Goal: Check status: Check status

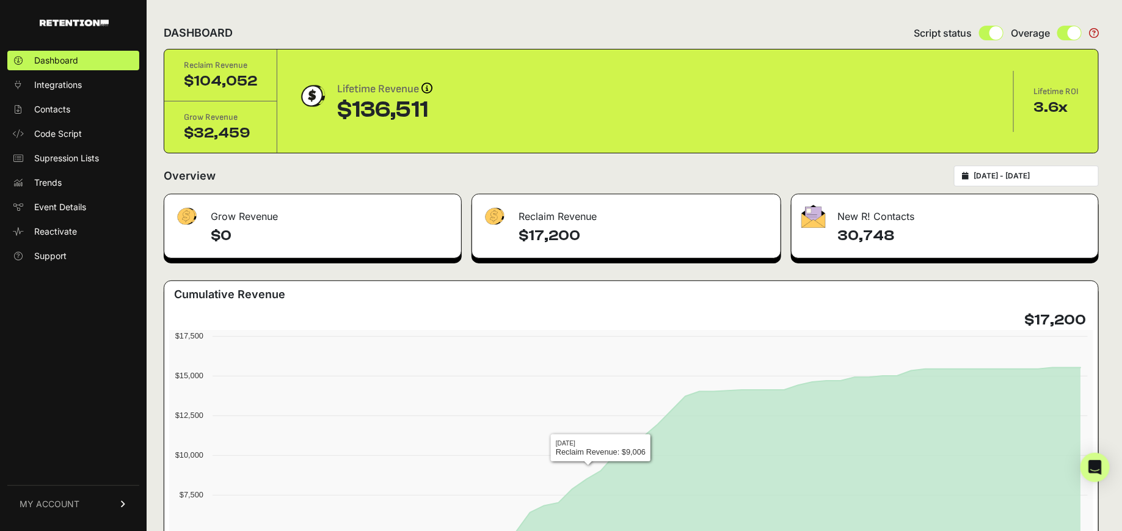
type input "[DATE]"
type input "2024-12-31"
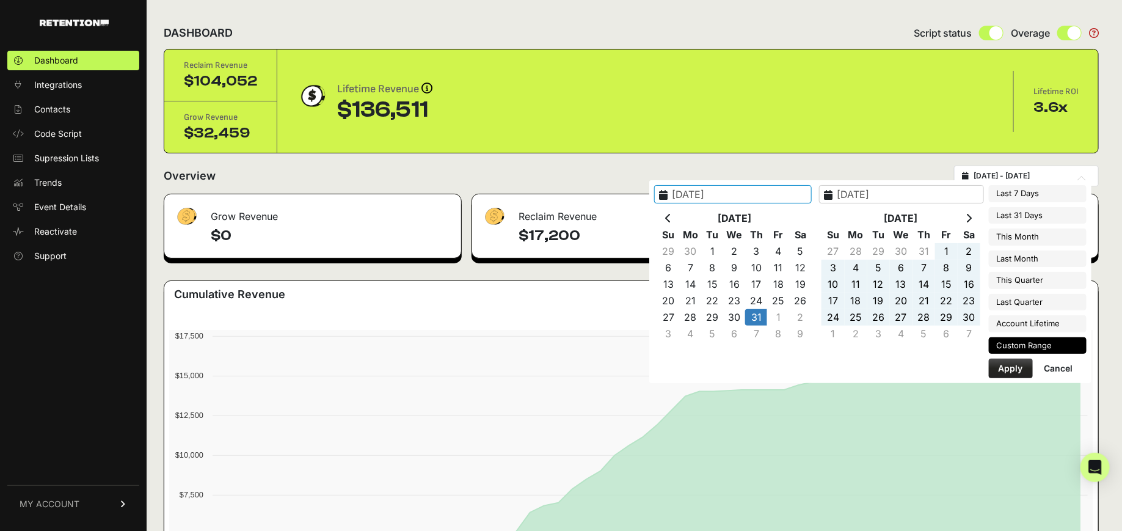
click at [1011, 177] on input "[DATE] - [DATE]" at bounding box center [1031, 176] width 117 height 10
type input "2025-08-16"
type input "2025-08-22"
type input "2024-10-31"
type input "2024-12-31"
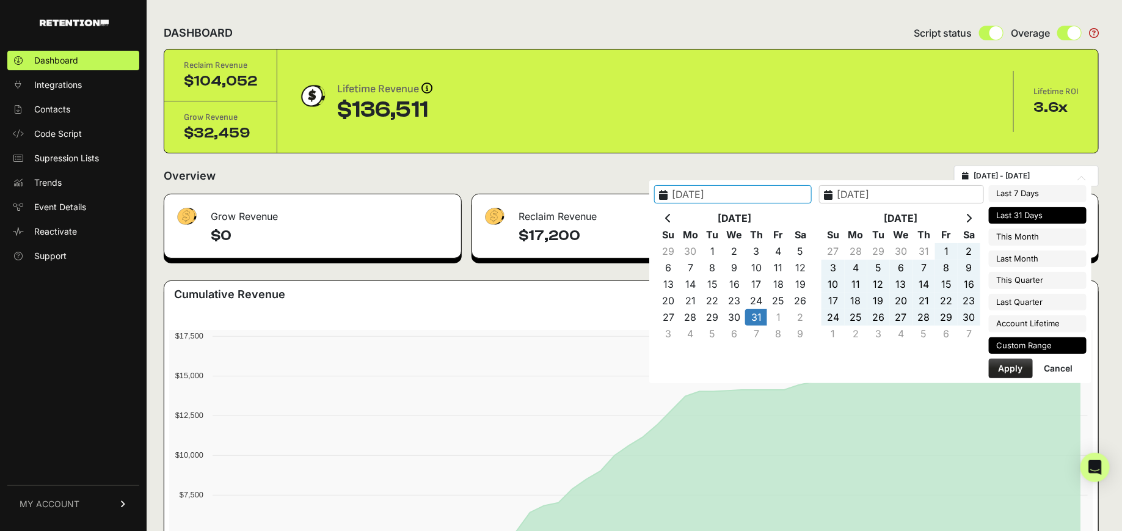
type input "2025-07-23"
type input "2025-08-22"
type input "2024-10-31"
type input "2024-12-31"
type input "2025-08-01"
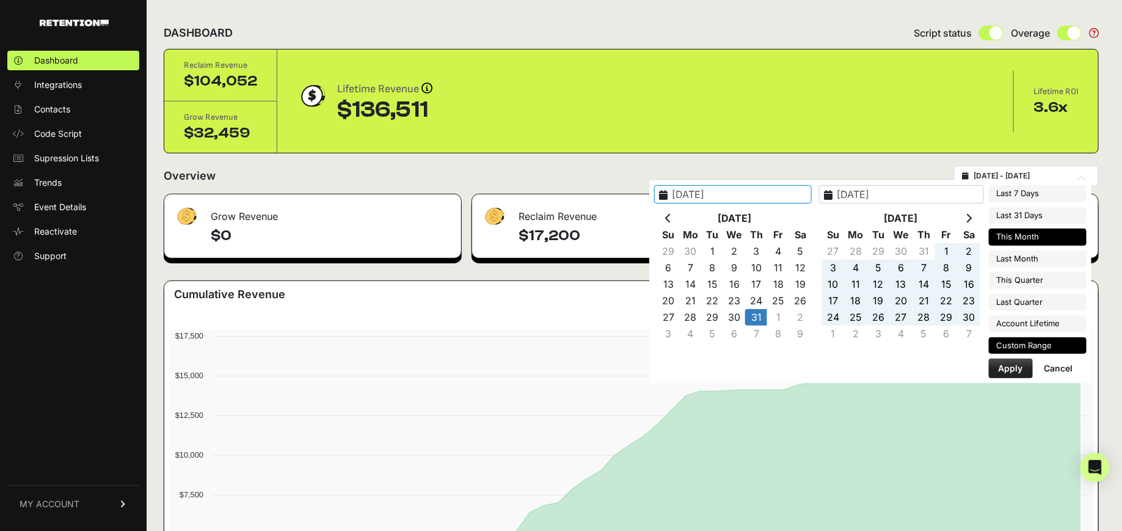
type input "2025-08-31"
type input "2024-10-31"
type input "2024-12-31"
type input "2025-07-01"
type input "2025-07-31"
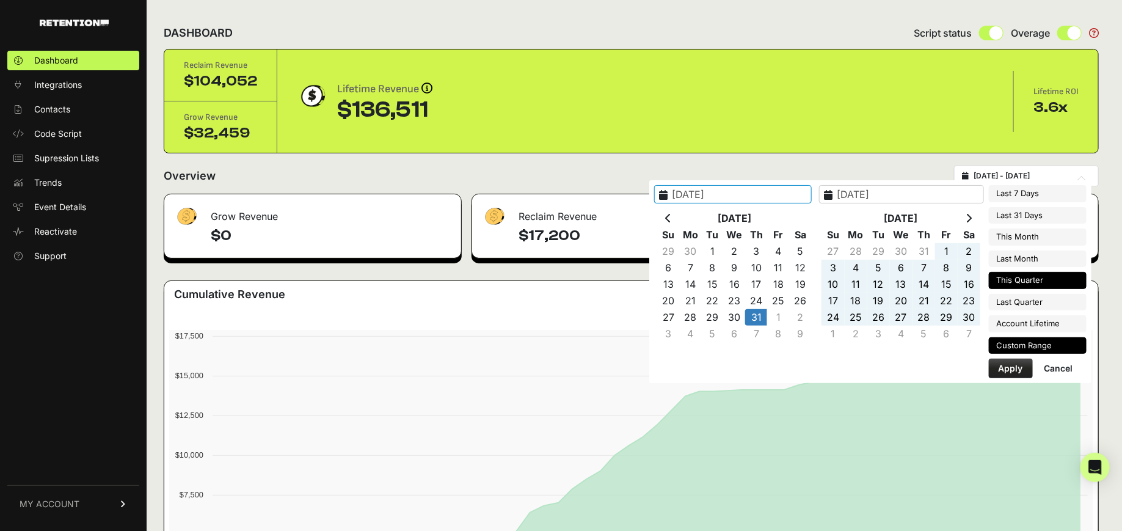
type input "2024-10-31"
type input "2024-12-31"
type input "2025-07-01"
type input "2025-09-30"
type input "2024-10-31"
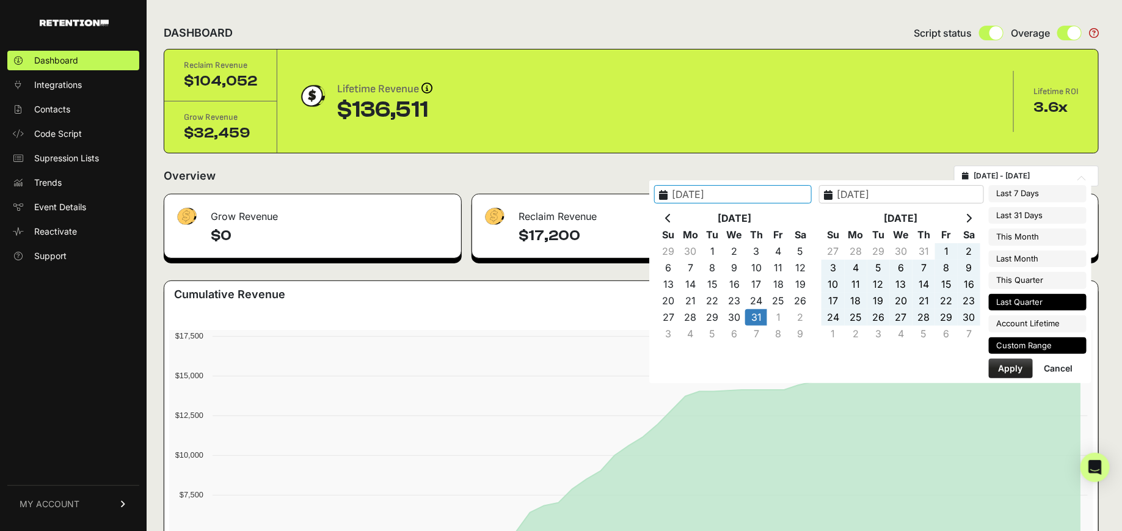
type input "2024-12-31"
type input "2025-04-01"
type input "2025-06-30"
type input "2024-10-31"
type input "2024-12-31"
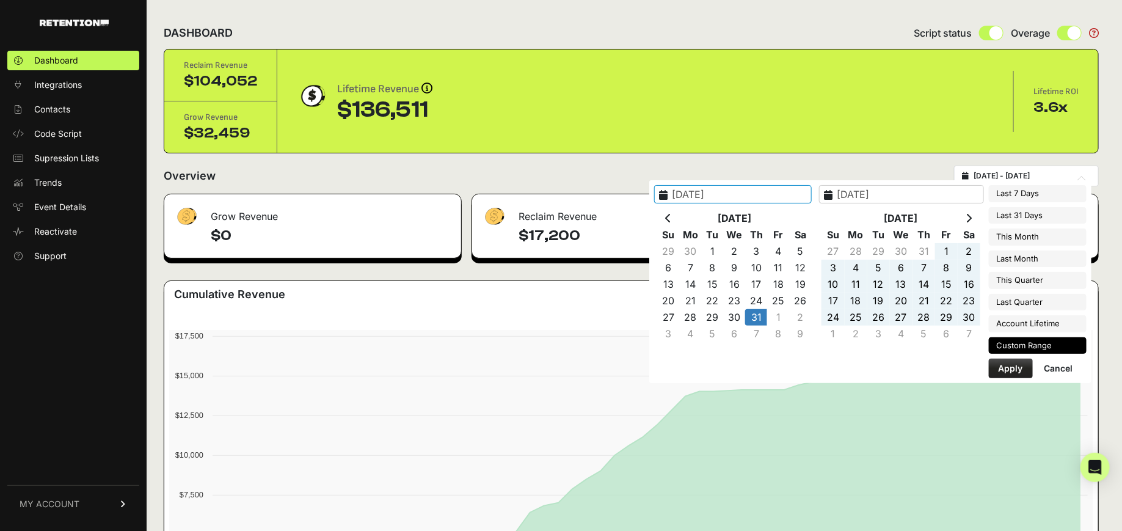
type input "2023-12-01"
type input "2025-08-22"
type input "2024-10-31"
type input "2024-12-31"
type input "2023-12-01"
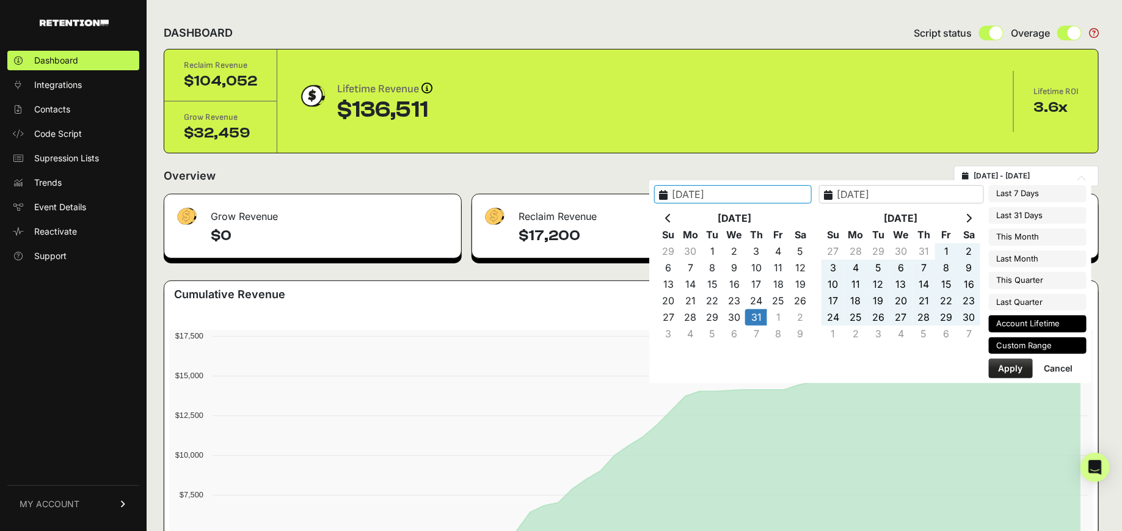
type input "2025-08-22"
click at [1011, 319] on li "Account Lifetime" at bounding box center [1038, 323] width 98 height 17
type input "[DATE] - [DATE]"
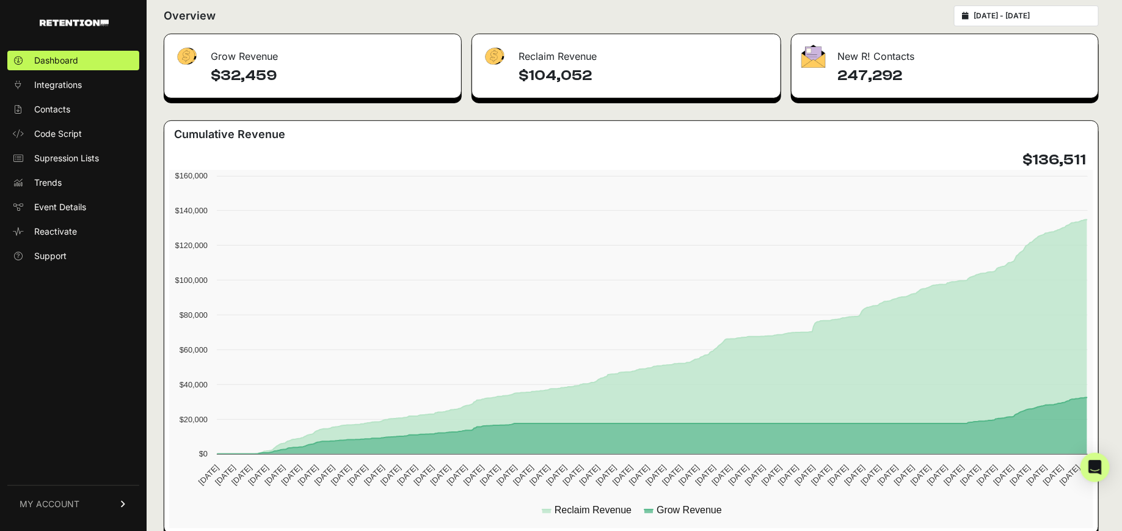
scroll to position [192, 0]
